Goal: Task Accomplishment & Management: Manage account settings

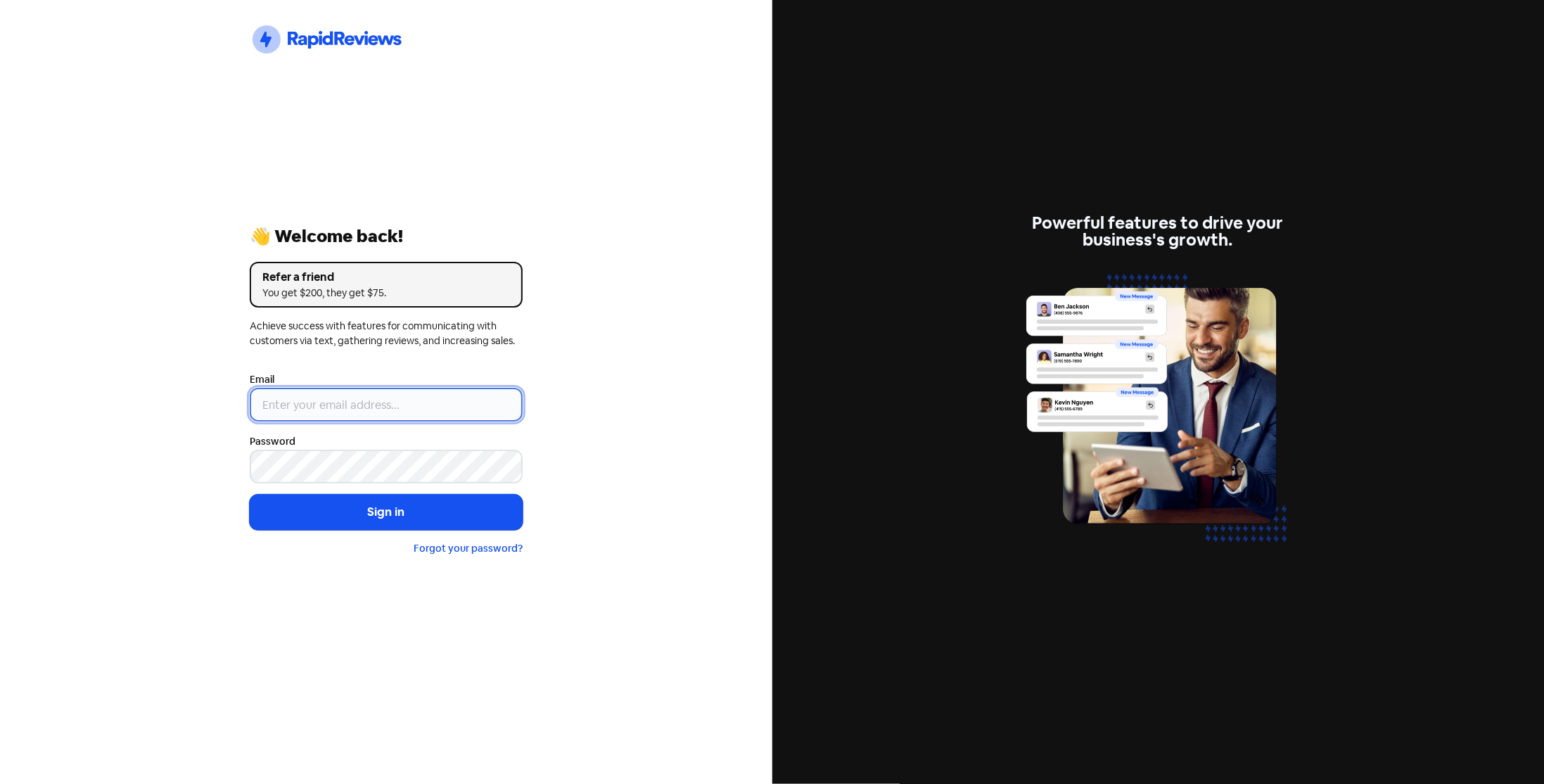
type input "[EMAIL_ADDRESS][DOMAIN_NAME]"
drag, startPoint x: 364, startPoint y: 521, endPoint x: 295, endPoint y: 493, distance: 74.5
click at [363, 518] on button "Sign in" at bounding box center [385, 512] width 273 height 35
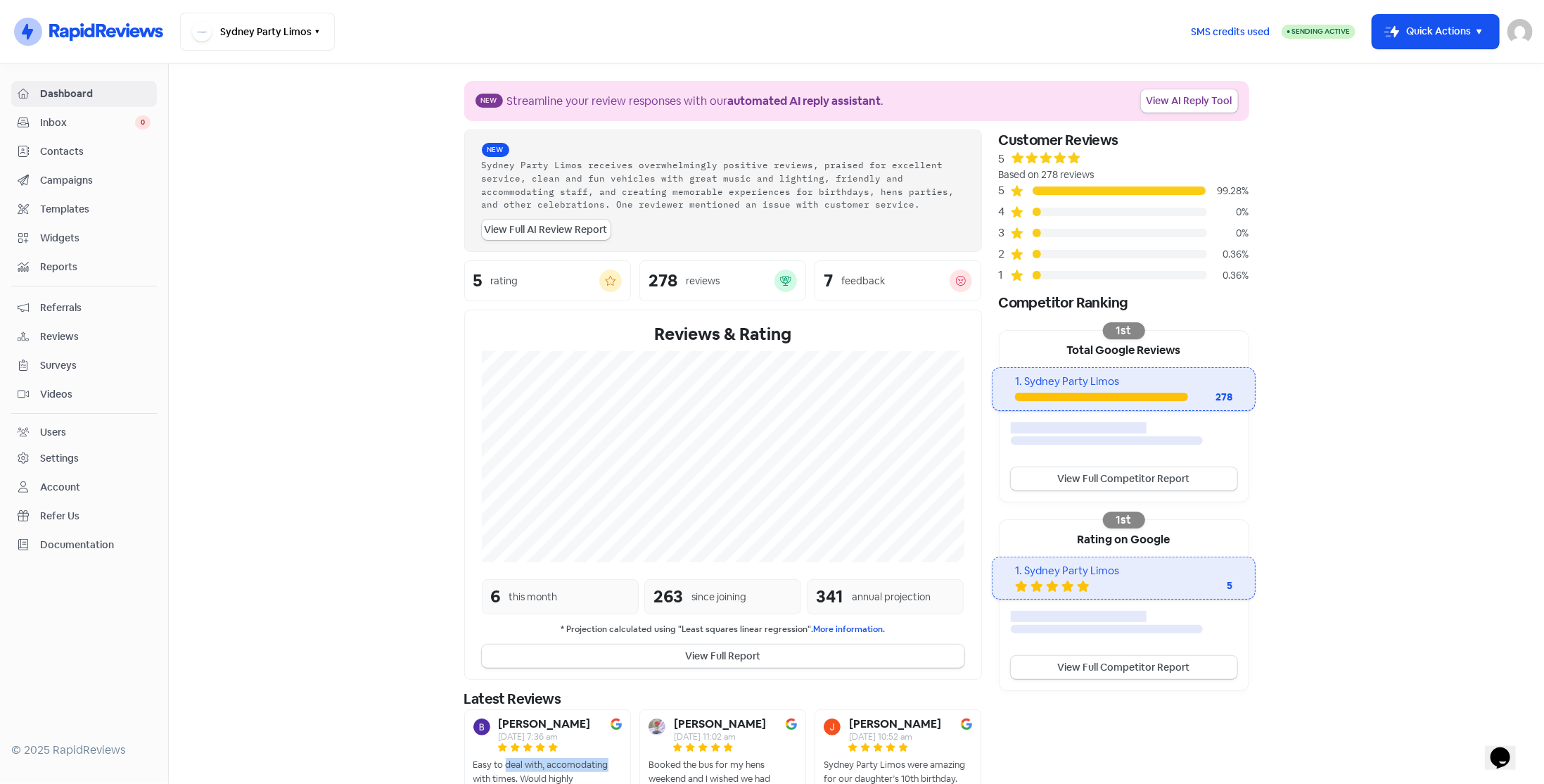
drag, startPoint x: 501, startPoint y: 741, endPoint x: 601, endPoint y: 751, distance: 100.5
click at [601, 751] on div "[PERSON_NAME] [DATE] 7:36 am Easy to deal with, accomodating with times. Would …" at bounding box center [547, 759] width 167 height 99
click at [81, 144] on span "Contacts" at bounding box center [95, 151] width 111 height 15
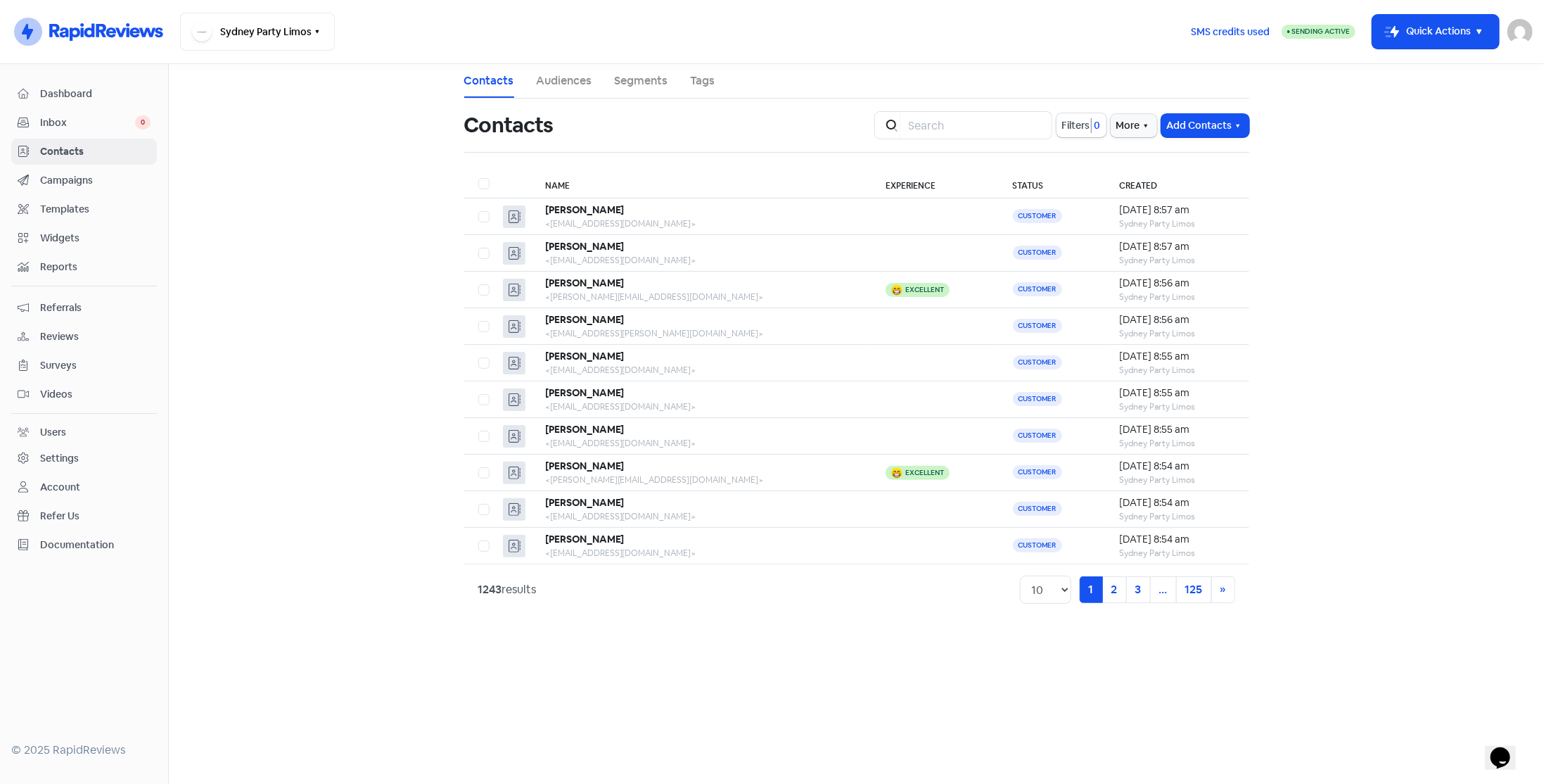
click at [1180, 126] on button "Add Contacts" at bounding box center [1205, 126] width 88 height 23
click at [1175, 154] on button "Add a contact" at bounding box center [1167, 156] width 164 height 28
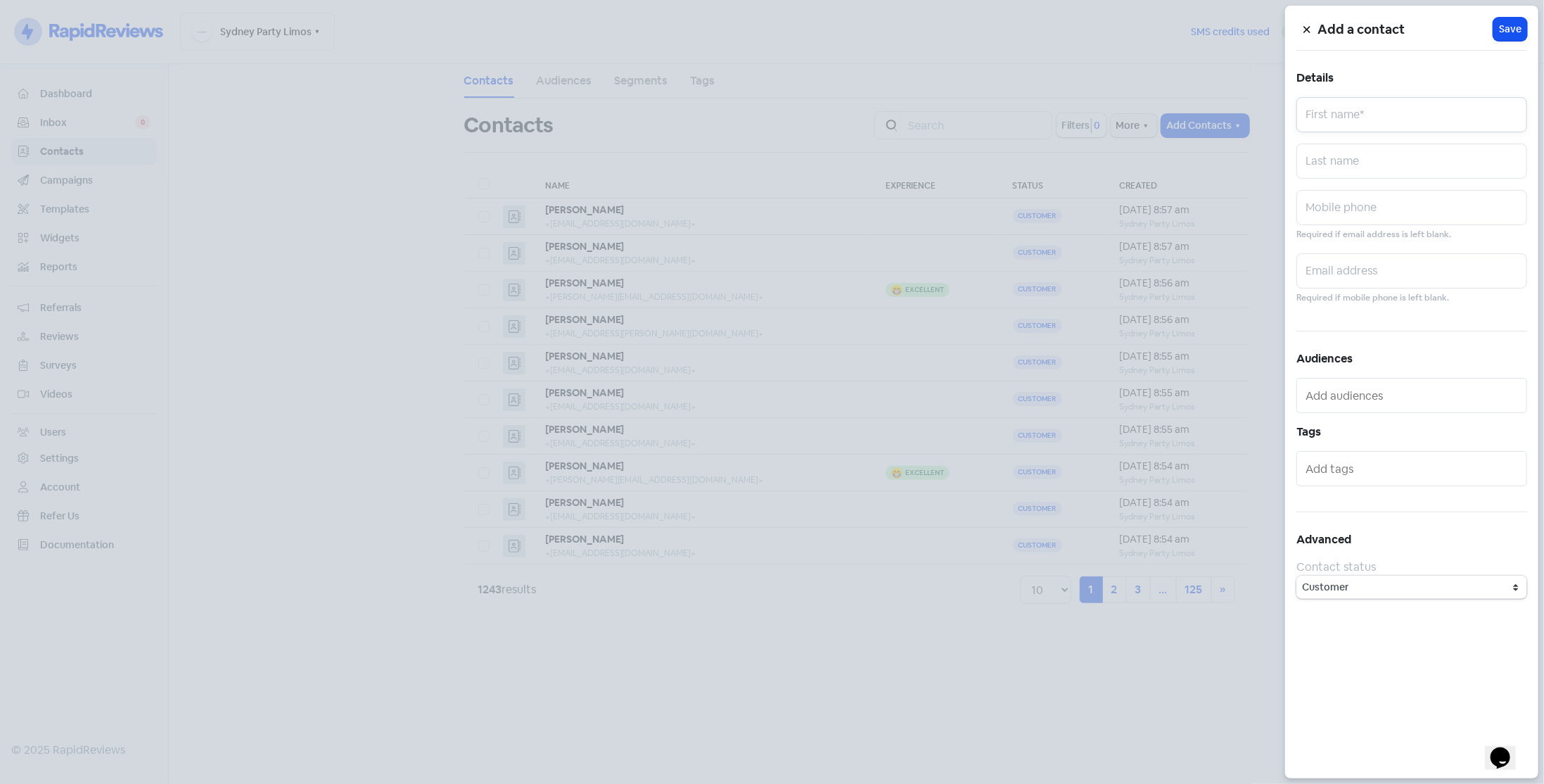
click at [1311, 121] on input "text" at bounding box center [1412, 114] width 231 height 35
type input "Ashleigh"
click at [1327, 273] on input "text" at bounding box center [1412, 271] width 231 height 35
paste input "[EMAIL_ADDRESS][DOMAIN_NAME]"
type input "[EMAIL_ADDRESS][DOMAIN_NAME]"
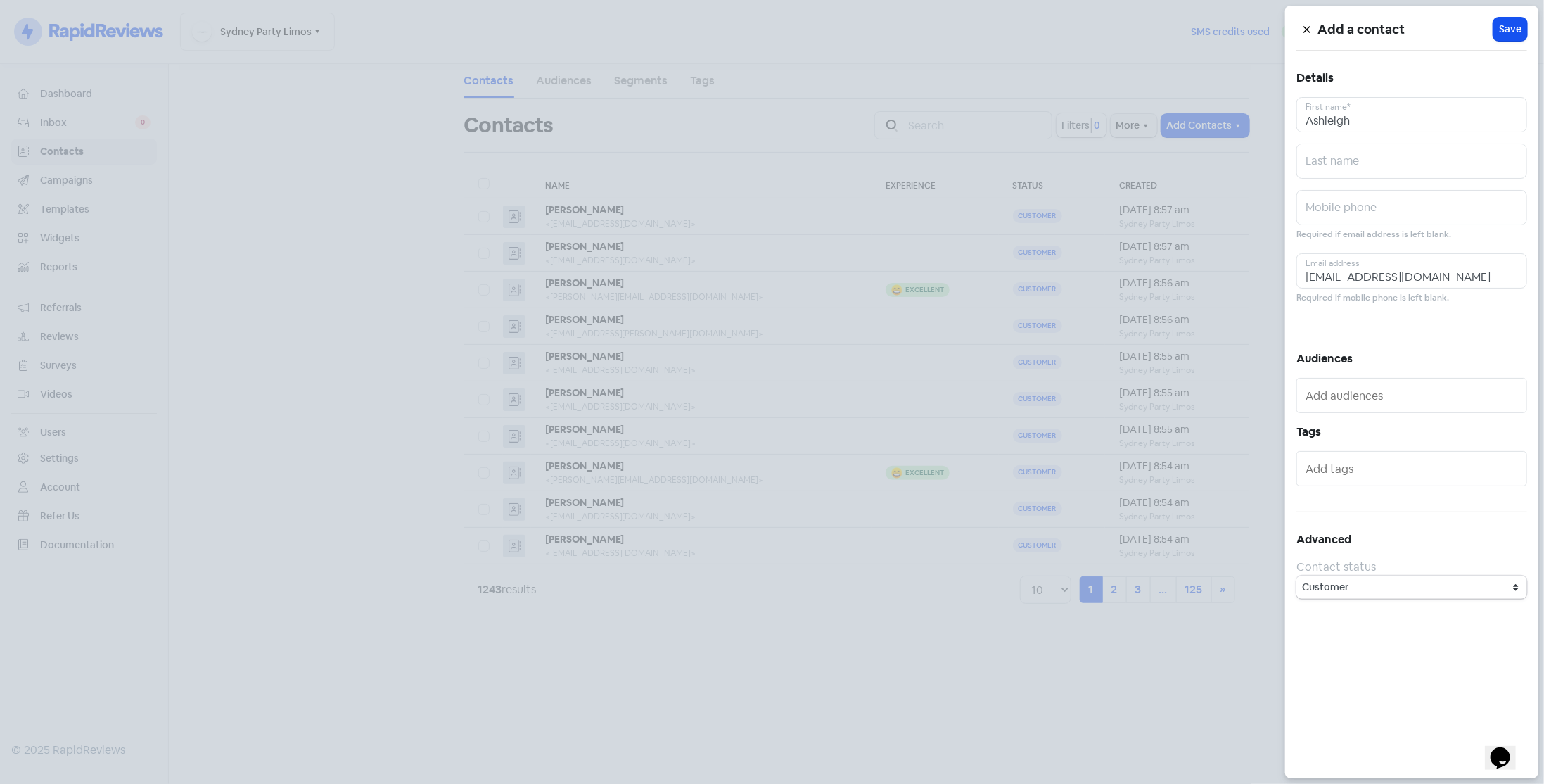
click at [1505, 32] on span "Save" at bounding box center [1510, 29] width 23 height 15
